Goal: Task Accomplishment & Management: Manage account settings

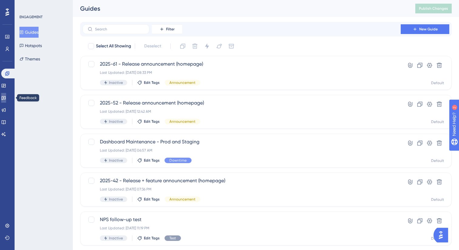
click at [6, 100] on link at bounding box center [3, 98] width 5 height 10
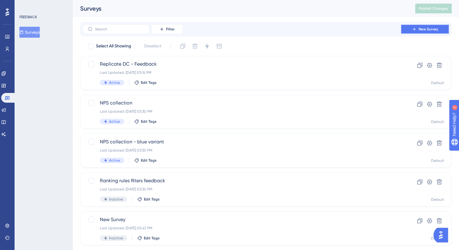
click at [425, 32] on button "New Survey" at bounding box center [425, 29] width 49 height 10
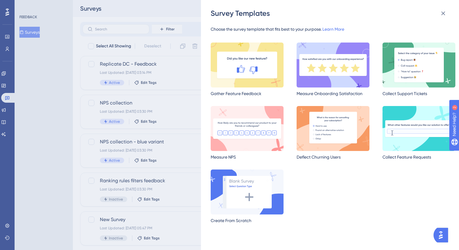
click at [250, 197] on div "✨ Save My Spot!✨" at bounding box center [230, 115] width 459 height 250
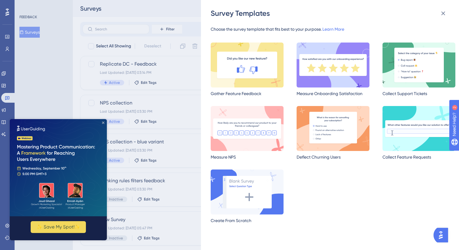
click at [104, 123] on icon "Close Preview" at bounding box center [103, 122] width 2 height 2
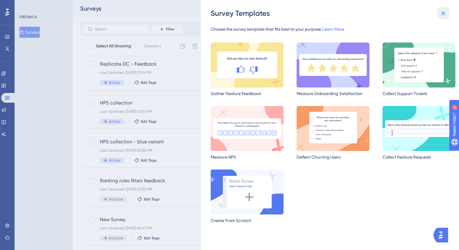
click at [445, 11] on icon at bounding box center [442, 13] width 7 height 7
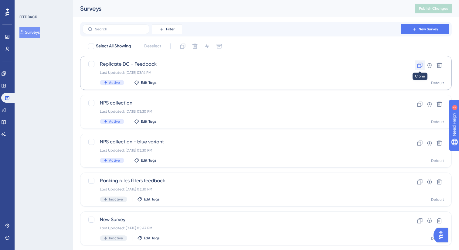
click at [417, 63] on icon at bounding box center [420, 65] width 6 height 6
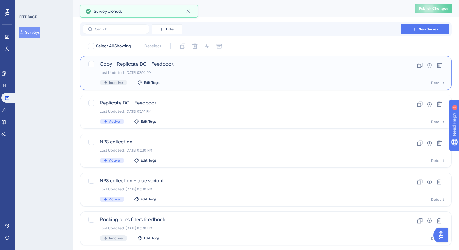
click at [243, 76] on div "Copy - Replicate DC - Feedback Last Updated: [DATE] 03:10 PM Inactive Edit Tags" at bounding box center [241, 72] width 283 height 25
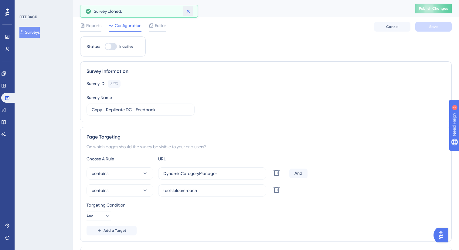
click at [186, 12] on icon at bounding box center [188, 11] width 6 height 6
click at [135, 8] on div "Copy - Replicate DC - Feedback" at bounding box center [240, 8] width 320 height 8
click at [151, 112] on input "Copy - Replicate DC - Feedback" at bounding box center [141, 109] width 98 height 7
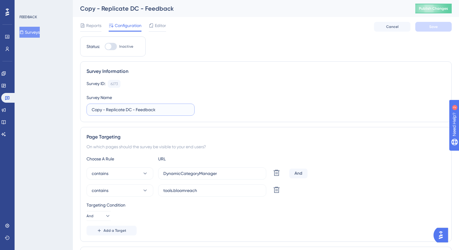
click at [140, 109] on input "Copy - Replicate DC - Feedback" at bounding box center [141, 109] width 98 height 7
drag, startPoint x: 132, startPoint y: 110, endPoint x: 89, endPoint y: 111, distance: 43.7
click at [88, 111] on label "Copy - Replicate DC - Feedback" at bounding box center [140, 109] width 108 height 12
type input "Media in Grid - Feedback"
click at [252, 77] on div "Survey Information Survey ID: 6273 Copy Survey Name Media in Grid - Feedback" at bounding box center [265, 91] width 371 height 61
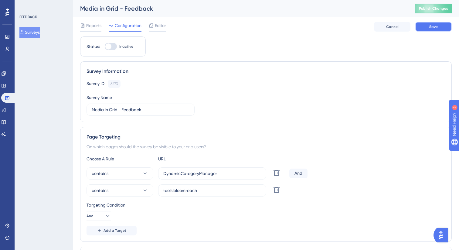
click at [432, 29] on button "Save" at bounding box center [433, 27] width 36 height 10
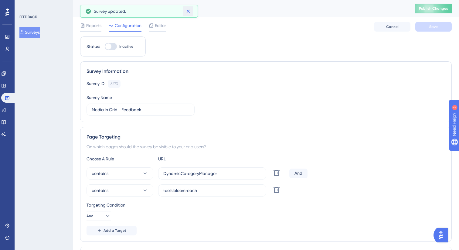
click at [188, 11] on icon at bounding box center [187, 11] width 3 height 3
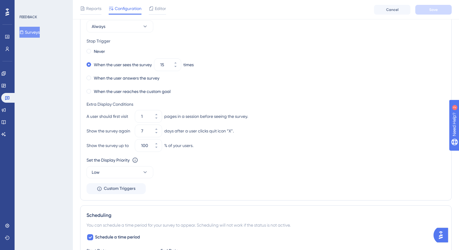
scroll to position [369, 0]
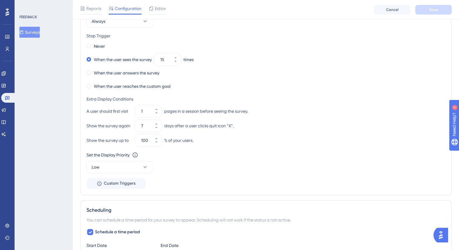
click at [112, 190] on div "Trigger You can trigger your survey automatically when the target URL is visite…" at bounding box center [265, 79] width 371 height 231
click at [112, 183] on span "Custom Triggers" at bounding box center [120, 183] width 32 height 7
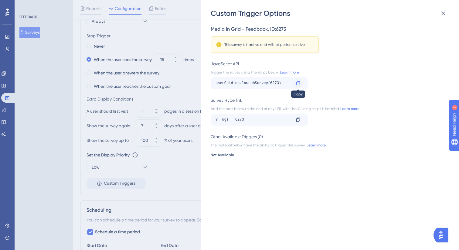
click at [296, 82] on icon at bounding box center [298, 83] width 5 height 5
click at [444, 12] on icon at bounding box center [443, 14] width 4 height 4
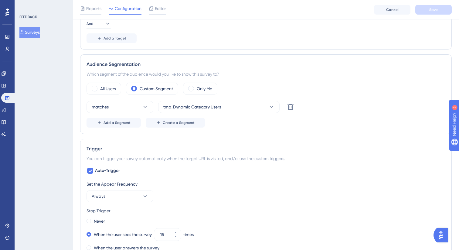
scroll to position [0, 0]
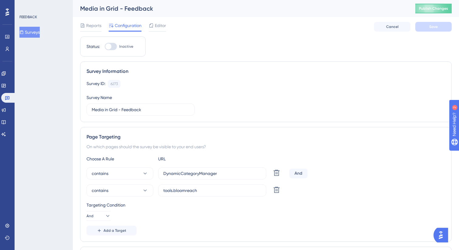
click at [33, 31] on button "Surveys" at bounding box center [29, 32] width 20 height 11
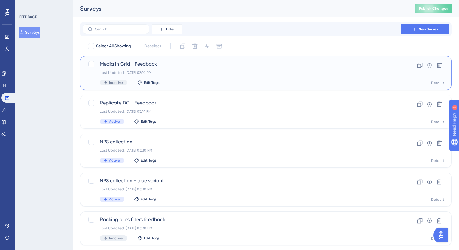
click at [249, 78] on div "Media in Grid - Feedback Last Updated: [DATE] 03:10 PM Inactive Edit Tags" at bounding box center [241, 72] width 283 height 25
